Goal: Task Accomplishment & Management: Manage account settings

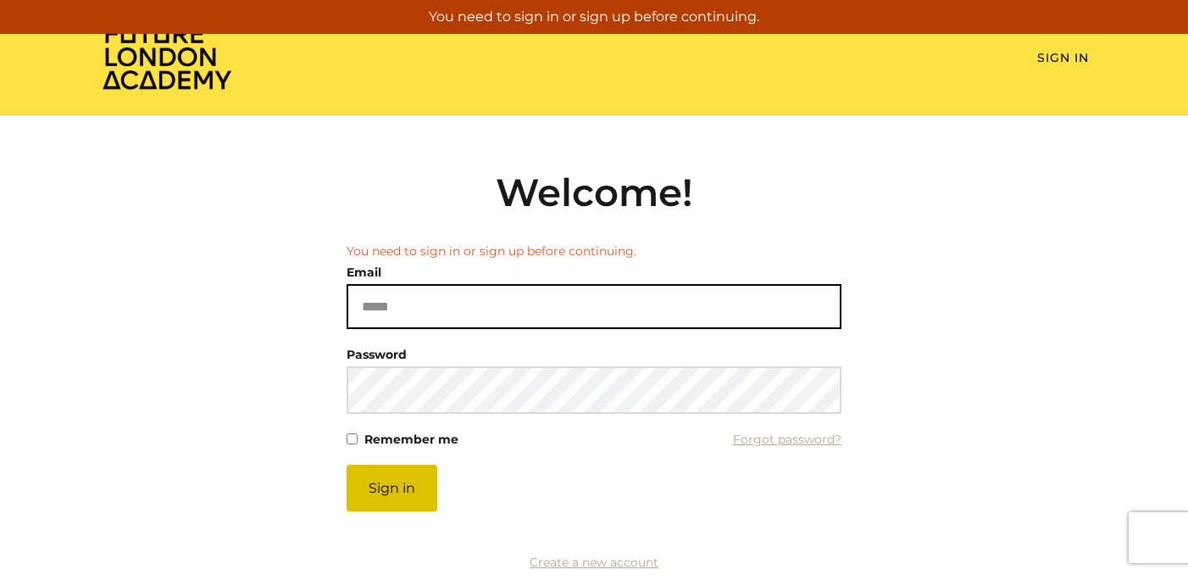
type input "**********"
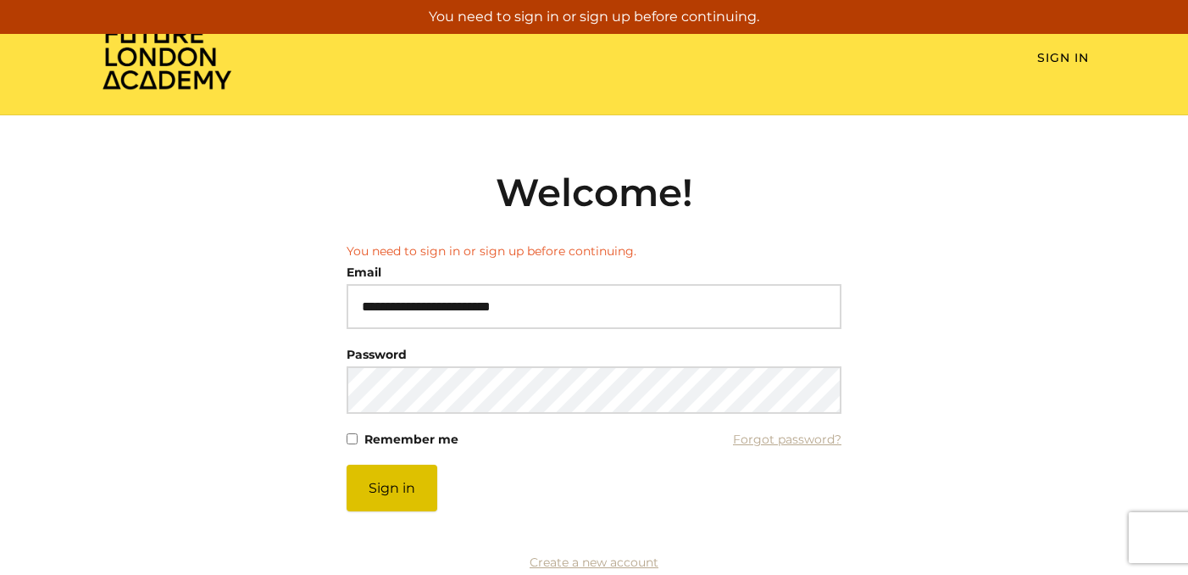
click at [394, 492] on button "Sign in" at bounding box center [392, 487] width 91 height 47
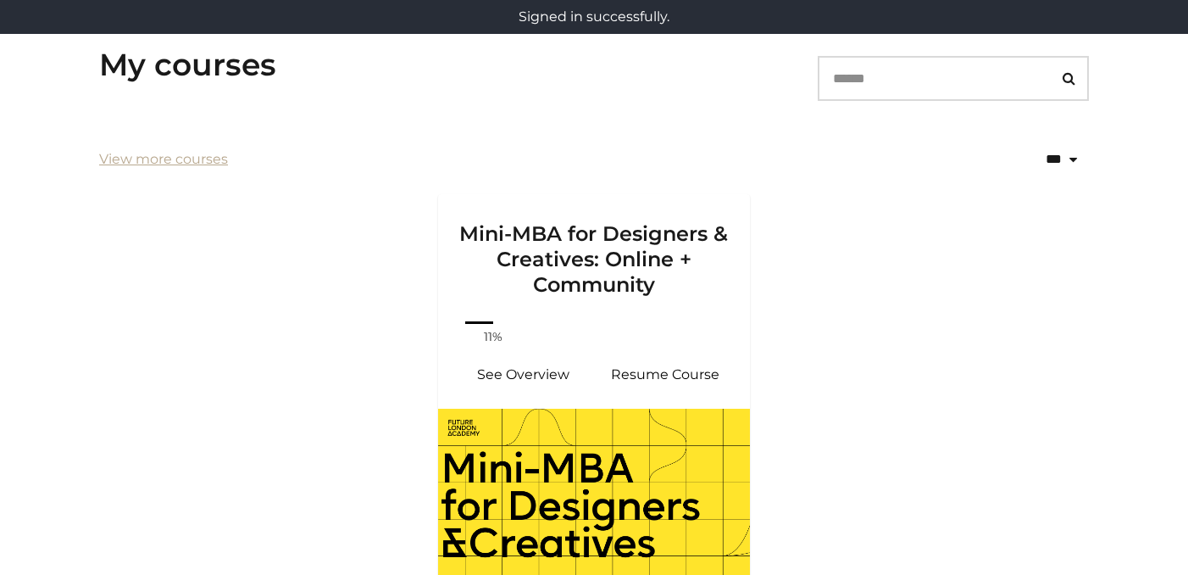
scroll to position [283, 0]
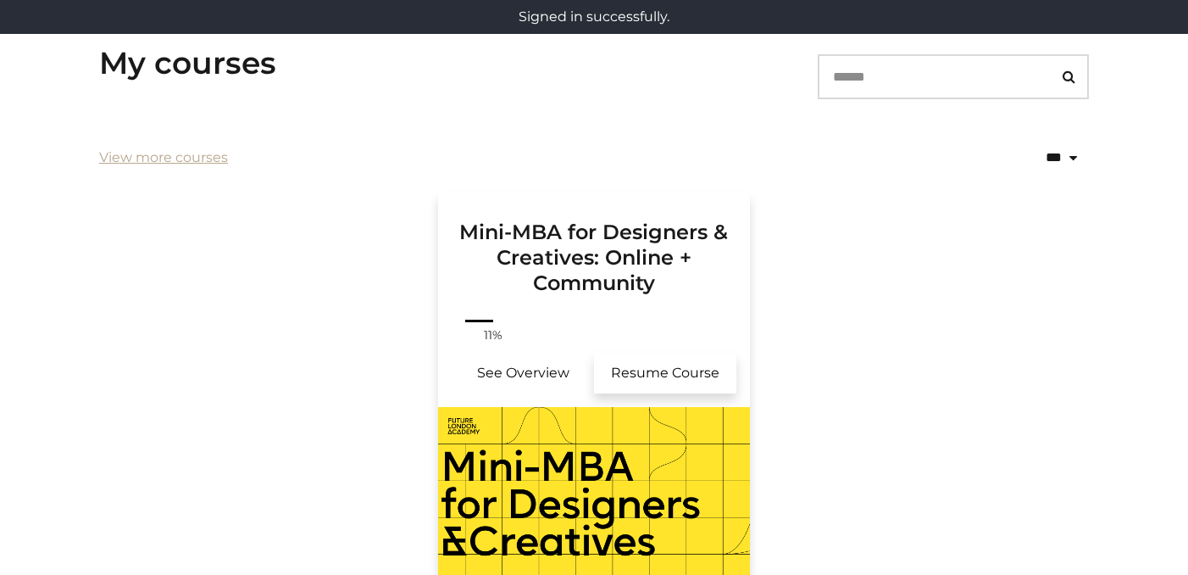
click at [643, 374] on link "Resume Course" at bounding box center [665, 373] width 142 height 41
